Goal: Task Accomplishment & Management: Use online tool/utility

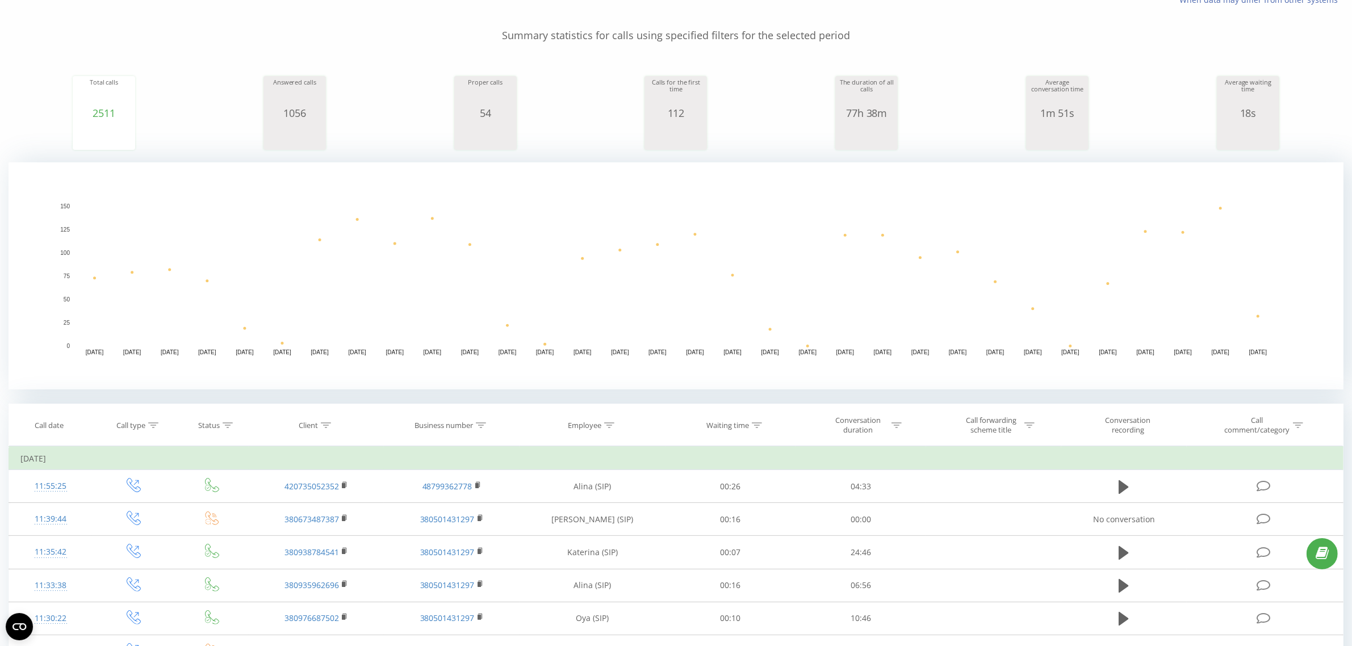
scroll to position [213, 0]
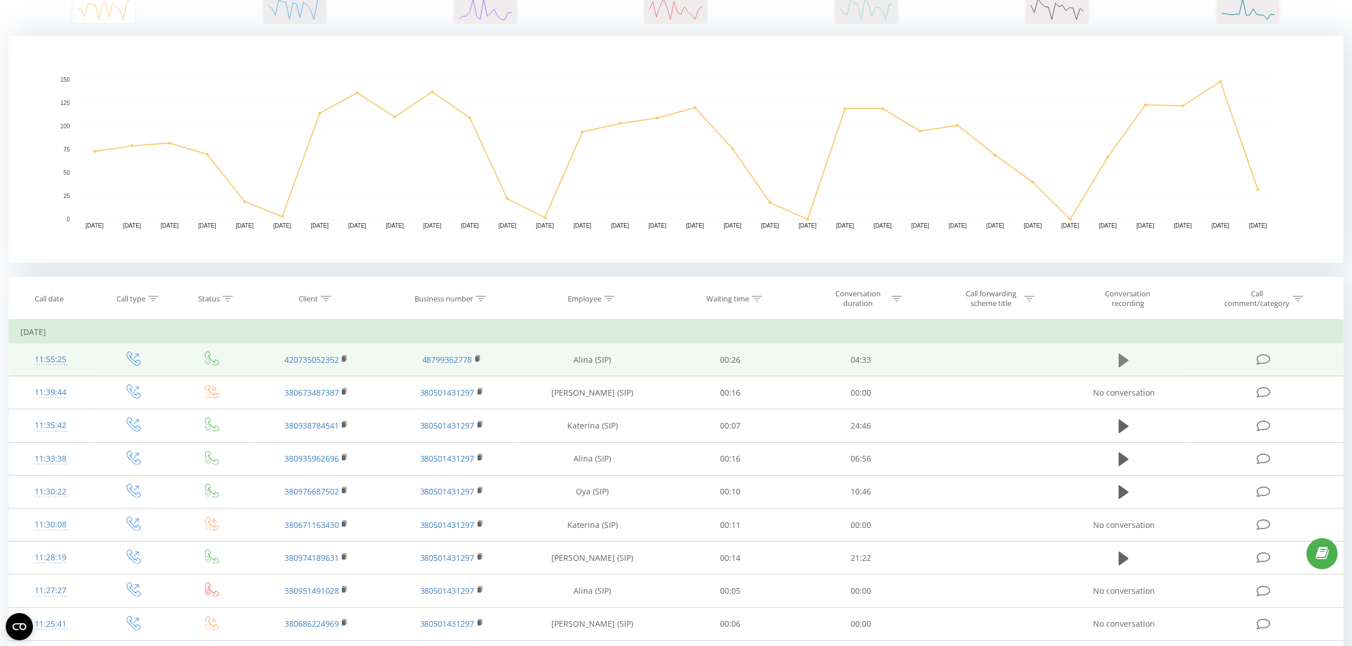
click at [1124, 360] on icon at bounding box center [1124, 360] width 10 height 14
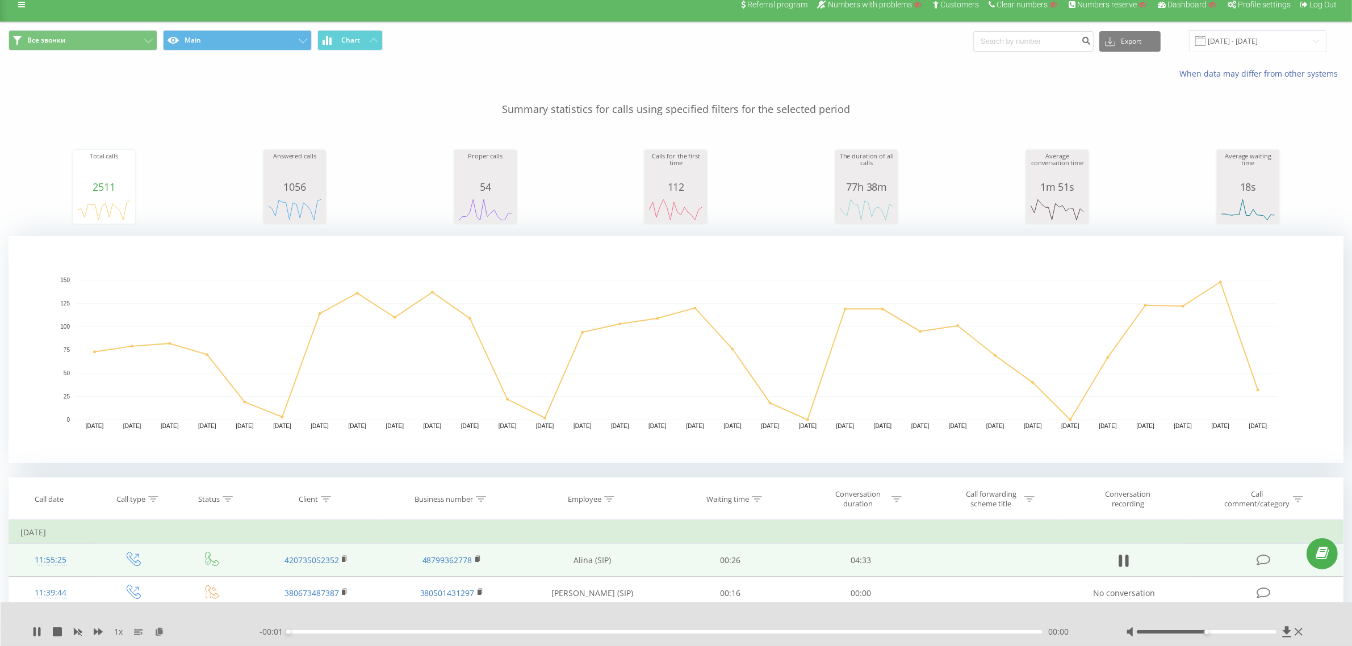
scroll to position [0, 0]
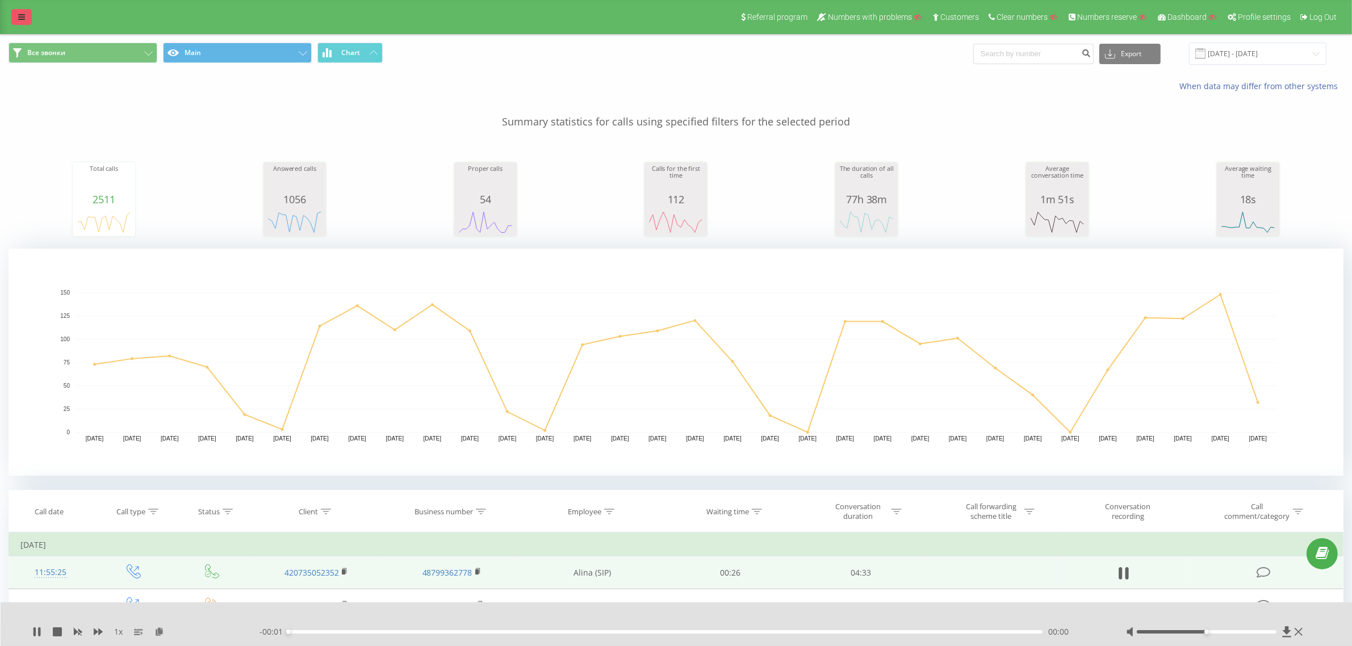
click at [20, 15] on icon at bounding box center [21, 17] width 7 height 8
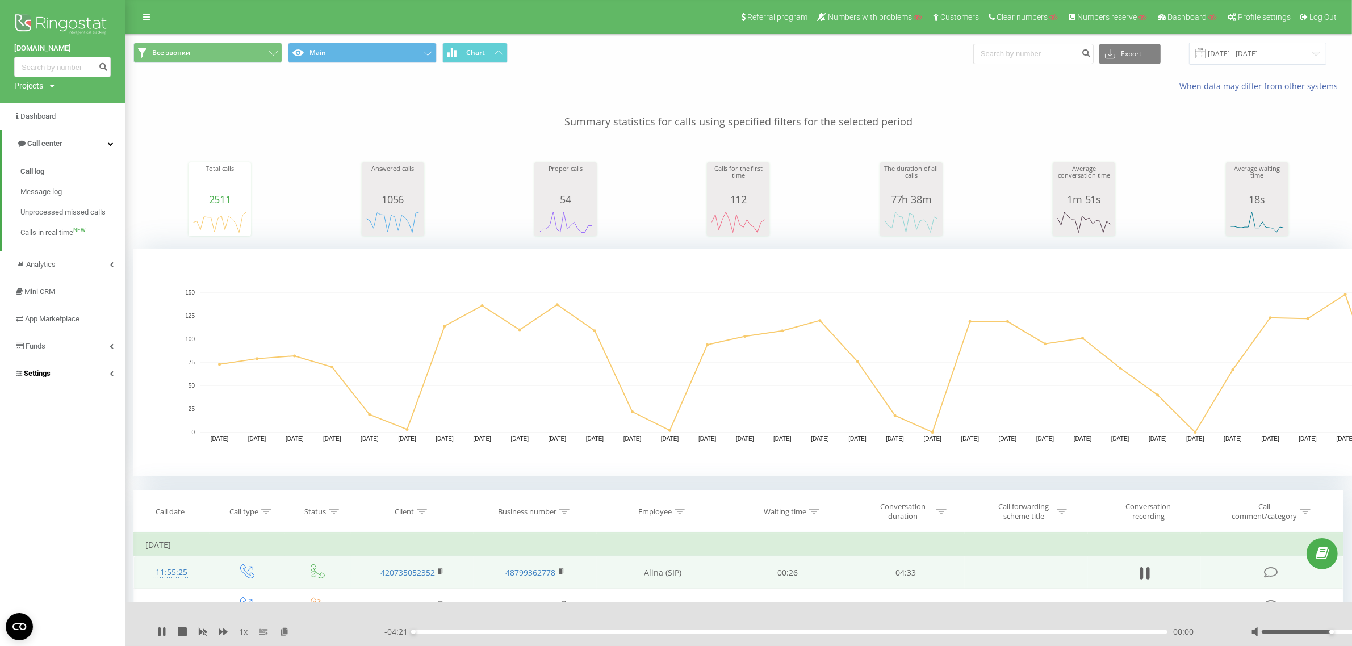
click at [24, 368] on span "Settings" at bounding box center [32, 373] width 36 height 11
click at [39, 332] on span "VirtualPBX" at bounding box center [47, 334] width 35 height 11
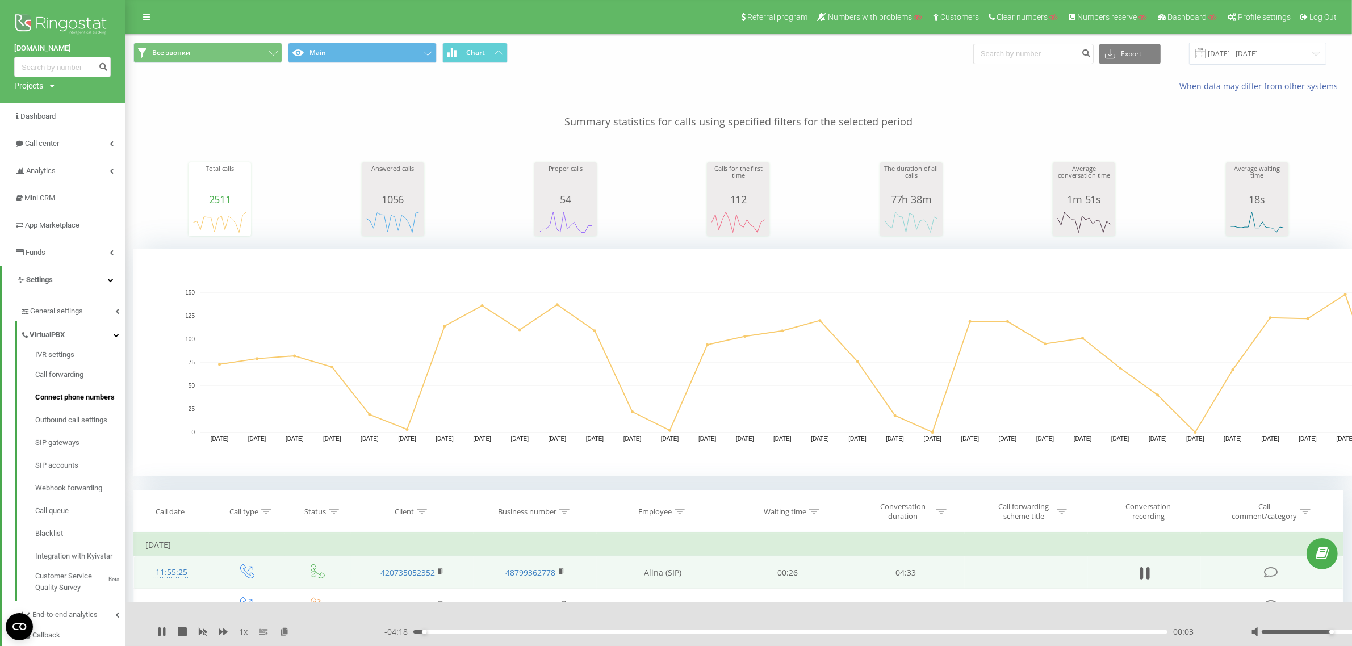
click at [70, 395] on span "Connect phone numbers" at bounding box center [75, 397] width 80 height 11
